Goal: Navigation & Orientation: Find specific page/section

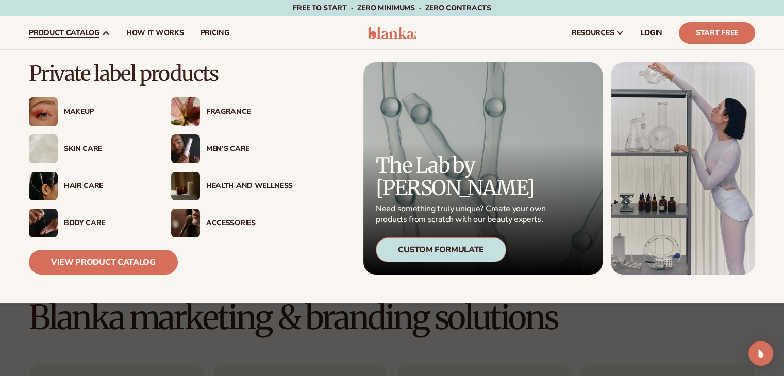
click at [81, 157] on div "Skin Care" at bounding box center [90, 149] width 122 height 29
